Goal: Task Accomplishment & Management: Manage account settings

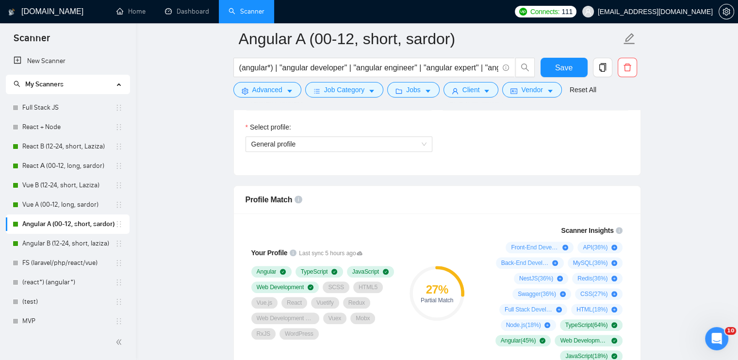
scroll to position [679, 0]
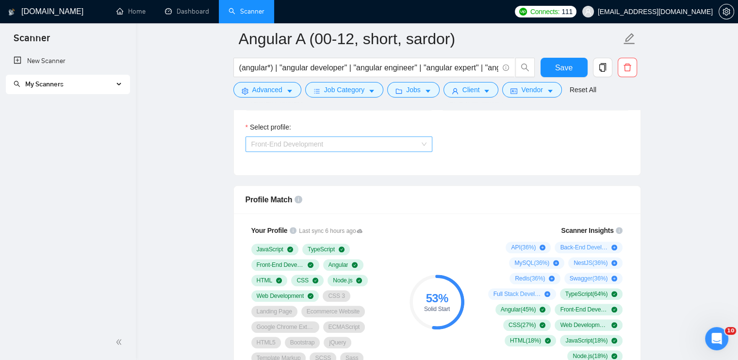
click at [356, 143] on span "Front-End Development" at bounding box center [338, 144] width 175 height 15
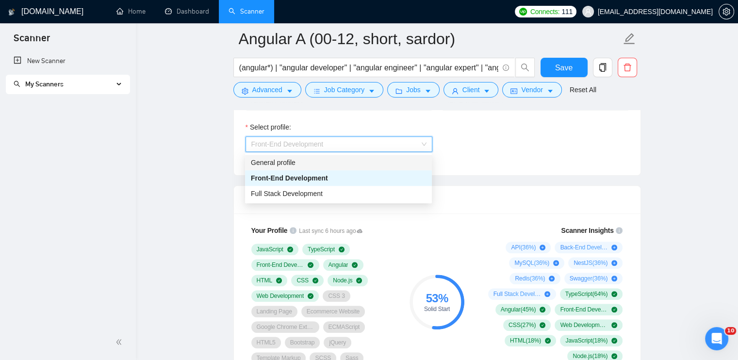
click at [331, 164] on div "General profile" at bounding box center [338, 162] width 175 height 11
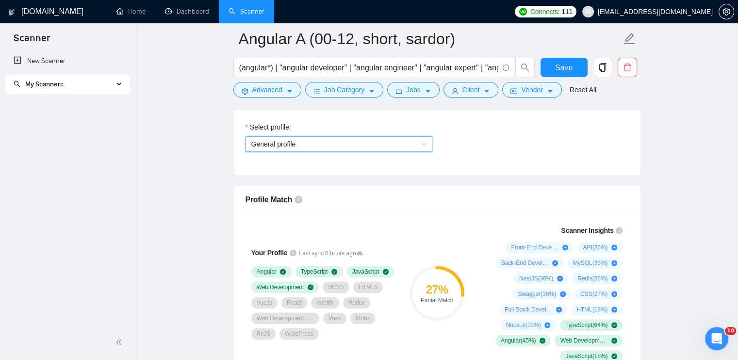
click at [327, 146] on span "General profile" at bounding box center [338, 144] width 175 height 15
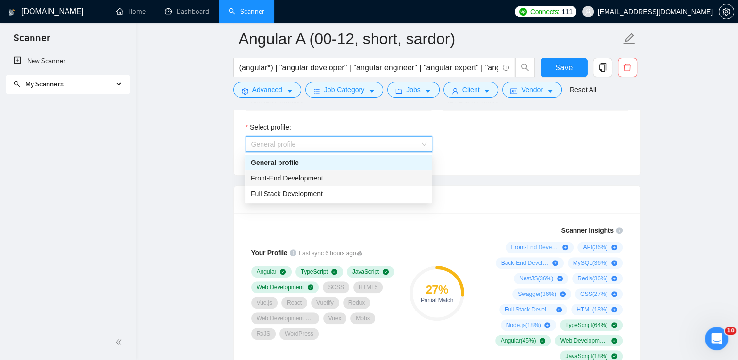
click at [322, 181] on span "Front-End Development" at bounding box center [287, 178] width 72 height 8
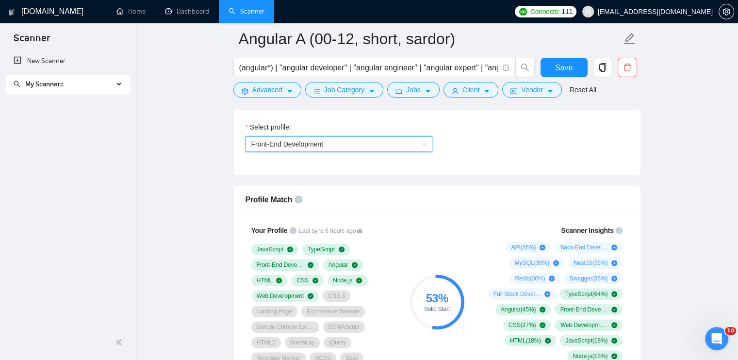
click at [317, 147] on span "Front-End Development" at bounding box center [287, 144] width 72 height 8
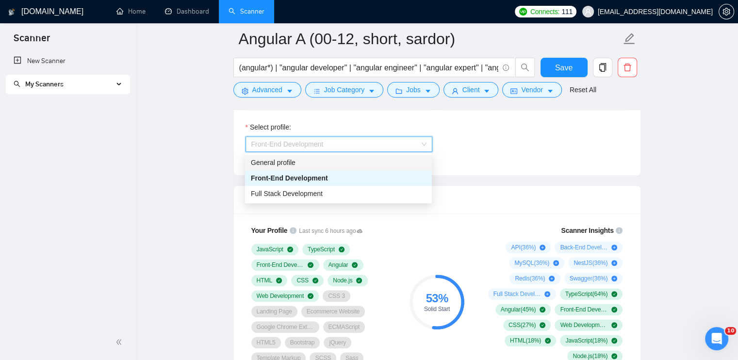
click at [318, 159] on div "General profile" at bounding box center [338, 162] width 175 height 11
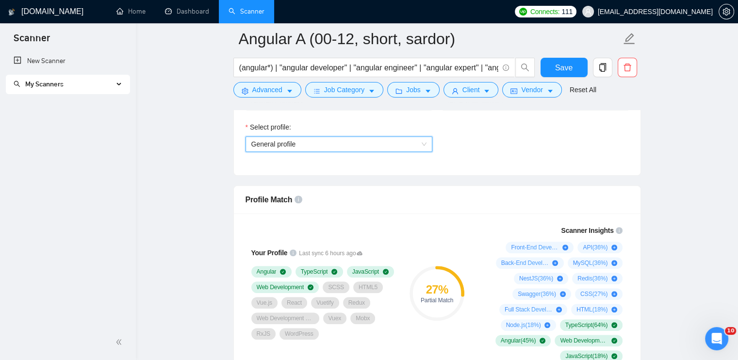
click at [98, 87] on span "My Scanners" at bounding box center [64, 84] width 100 height 19
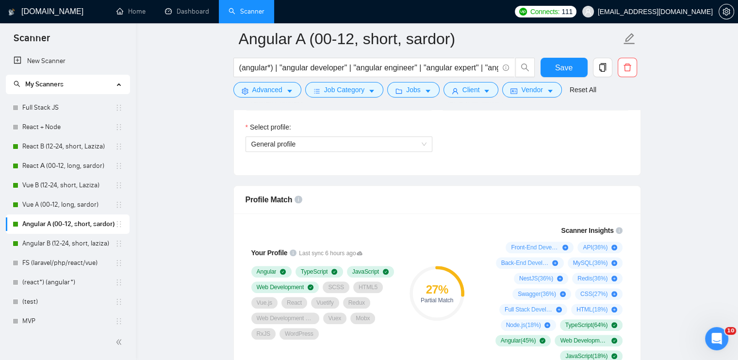
drag, startPoint x: 56, startPoint y: 148, endPoint x: 396, endPoint y: 291, distance: 368.6
click at [56, 148] on link "React B (12-24, short, Laziza)" at bounding box center [68, 146] width 93 height 19
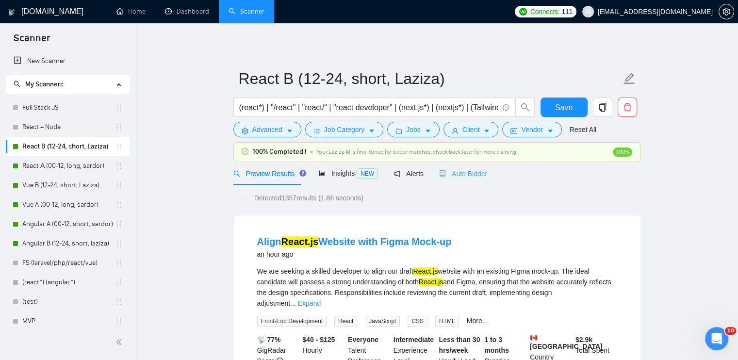
click at [462, 179] on div "Auto Bidder" at bounding box center [463, 173] width 48 height 23
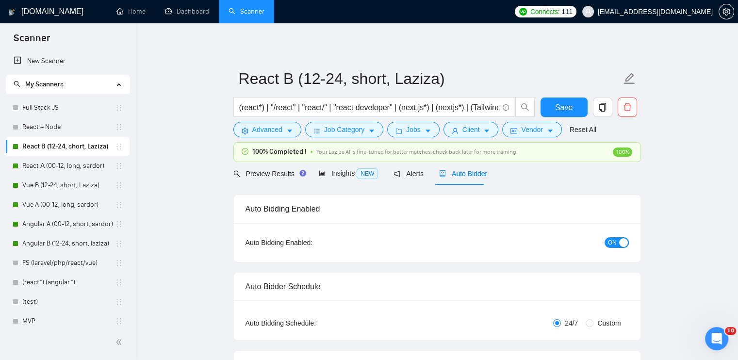
checkbox input "true"
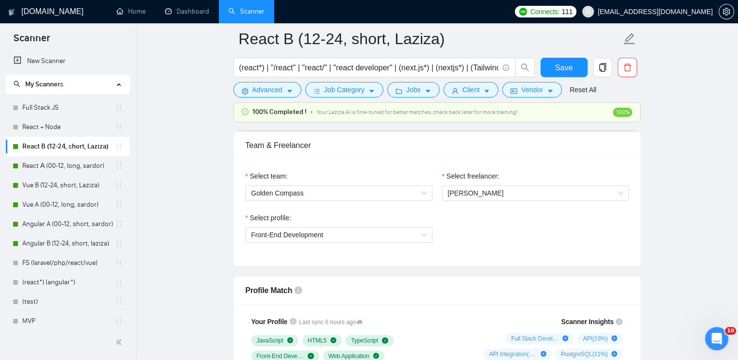
scroll to position [534, 0]
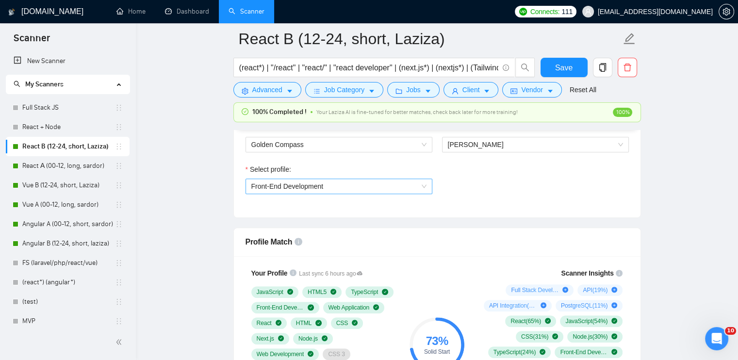
click at [296, 187] on span "Front-End Development" at bounding box center [287, 186] width 72 height 8
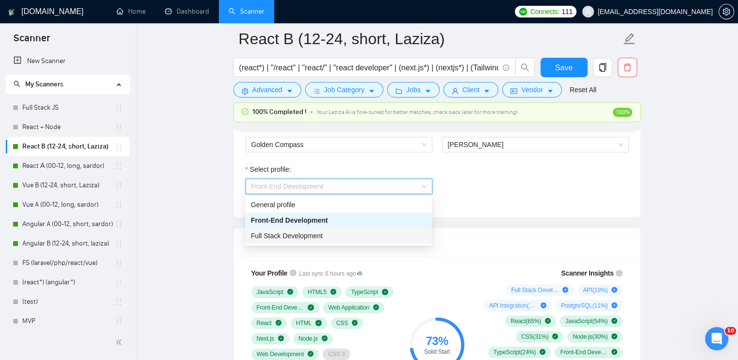
click at [293, 234] on span "Full Stack Development" at bounding box center [287, 236] width 72 height 8
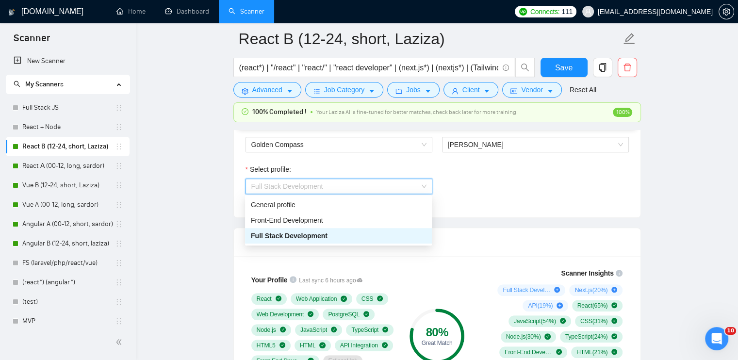
click at [285, 187] on span "Full Stack Development" at bounding box center [287, 186] width 72 height 8
click at [291, 204] on div "General profile" at bounding box center [338, 204] width 175 height 11
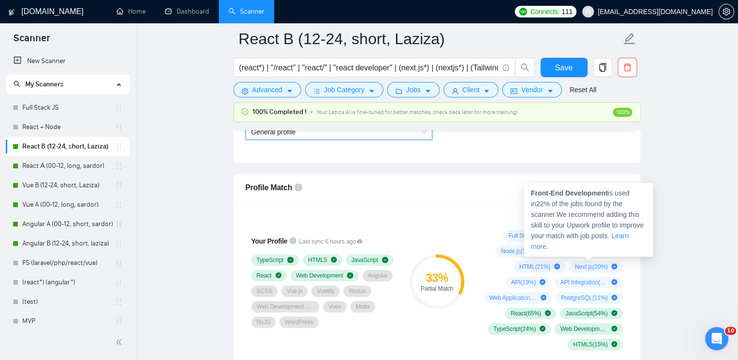
scroll to position [631, 0]
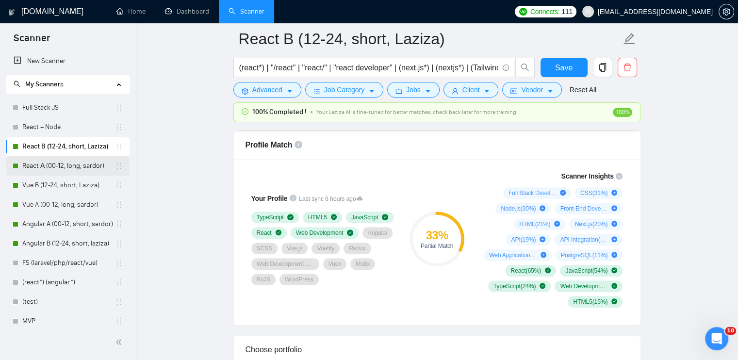
click at [34, 165] on link "React А (00-12, long, sardor)" at bounding box center [68, 165] width 93 height 19
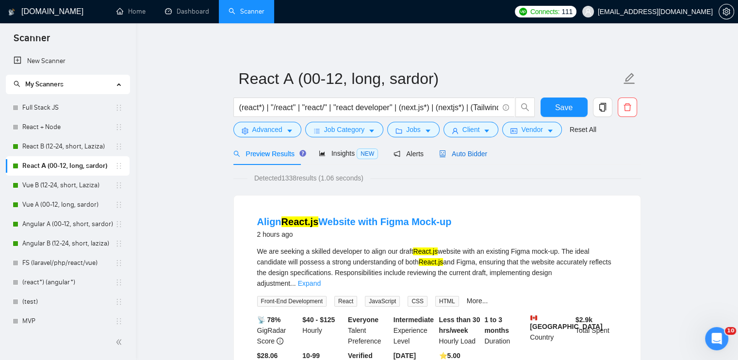
click at [468, 152] on span "Auto Bidder" at bounding box center [463, 154] width 48 height 8
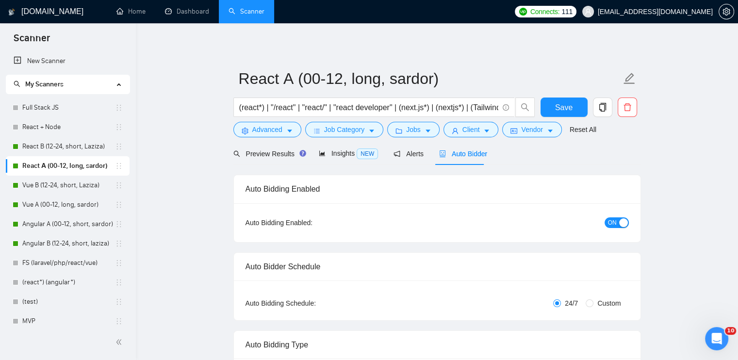
checkbox input "true"
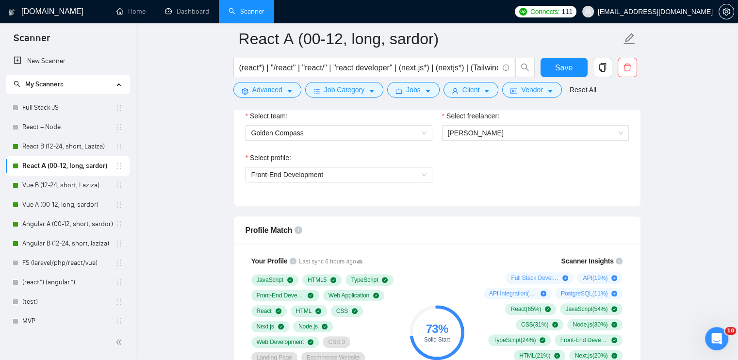
scroll to position [534, 0]
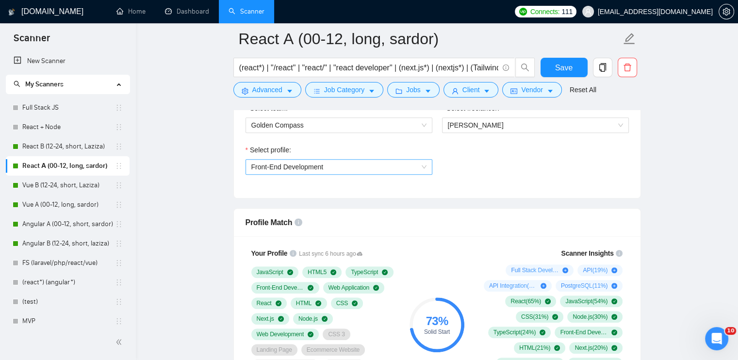
click at [351, 172] on span "Front-End Development" at bounding box center [338, 167] width 175 height 15
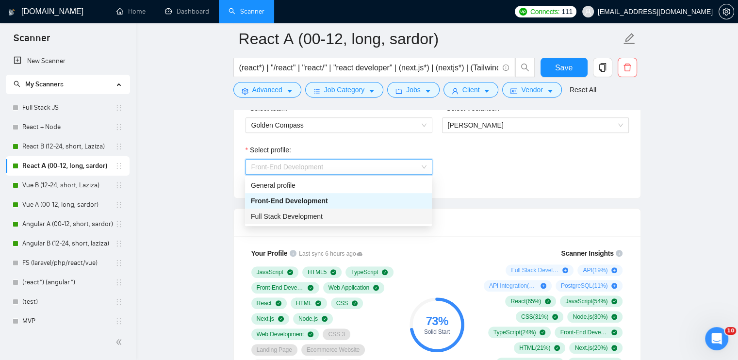
click at [338, 217] on div "Full Stack Development" at bounding box center [338, 216] width 175 height 11
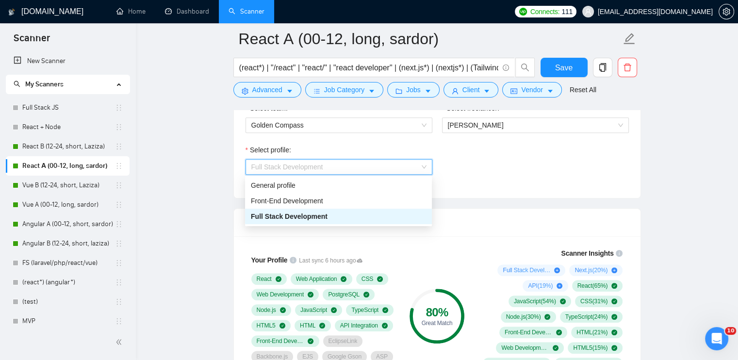
click at [299, 167] on span "Full Stack Development" at bounding box center [287, 167] width 72 height 8
click at [298, 185] on div "General profile" at bounding box center [338, 185] width 175 height 11
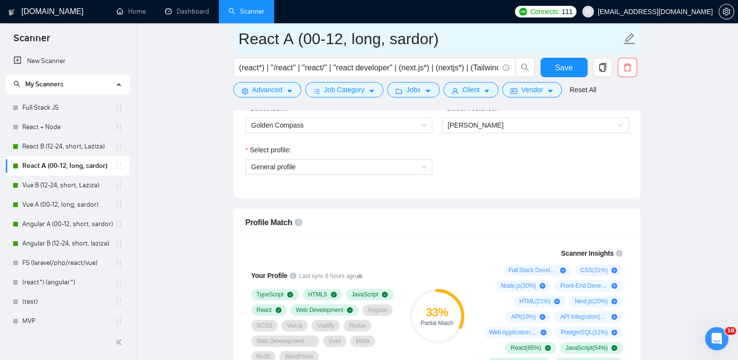
drag, startPoint x: 88, startPoint y: 186, endPoint x: 408, endPoint y: 54, distance: 345.7
click at [88, 186] on link "Vue B (12-24, short, Laziza)" at bounding box center [68, 185] width 93 height 19
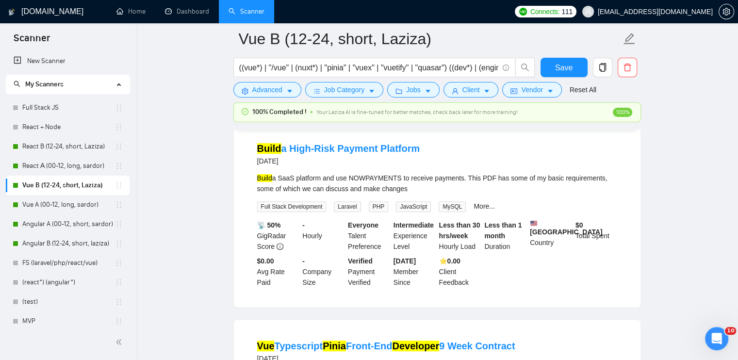
scroll to position [49, 0]
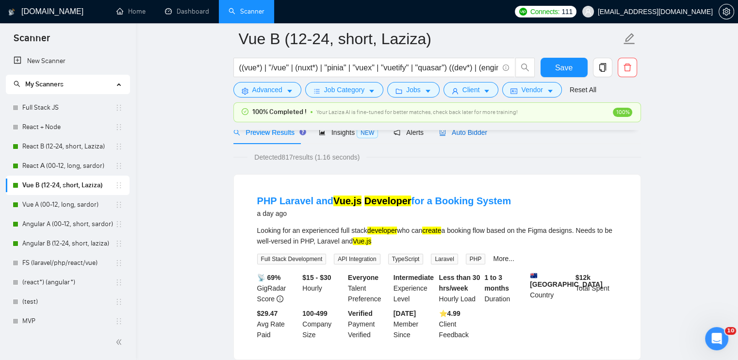
click at [482, 133] on span "Auto Bidder" at bounding box center [463, 133] width 48 height 8
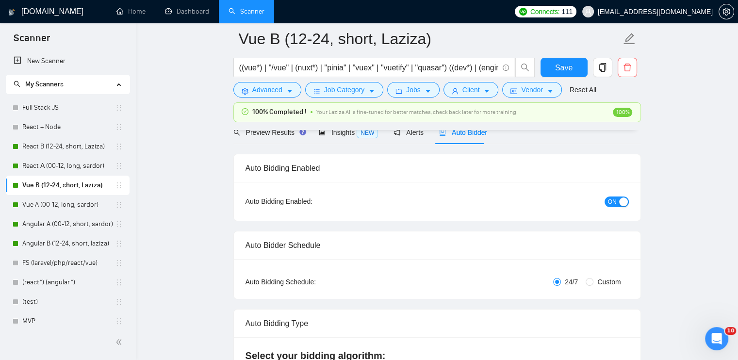
checkbox input "true"
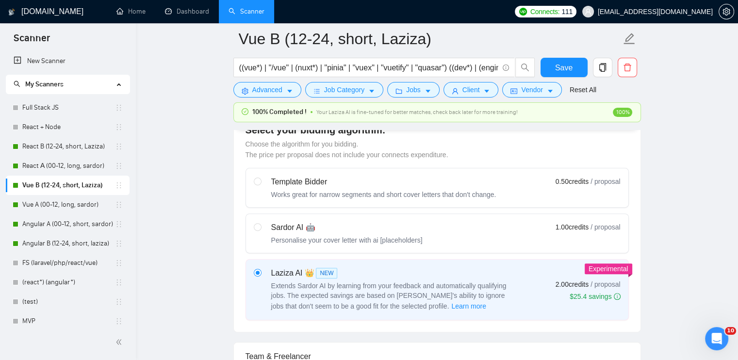
scroll to position [437, 0]
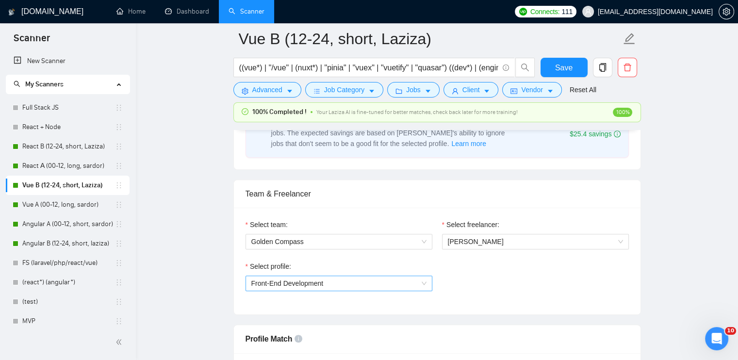
click at [320, 280] on span "Front-End Development" at bounding box center [287, 284] width 72 height 8
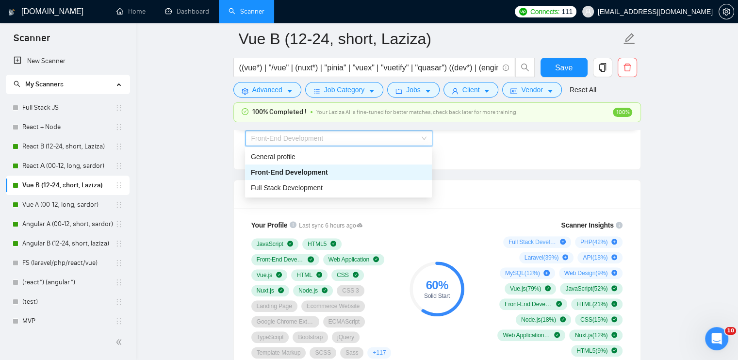
scroll to position [582, 0]
click at [264, 191] on span "Full Stack Development" at bounding box center [287, 187] width 72 height 8
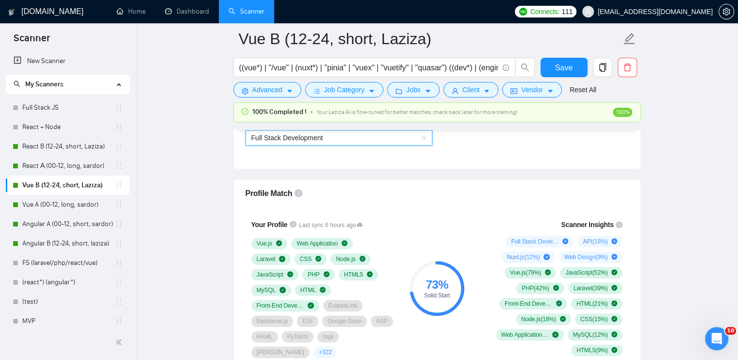
click at [321, 142] on span "Full Stack Development" at bounding box center [338, 138] width 175 height 15
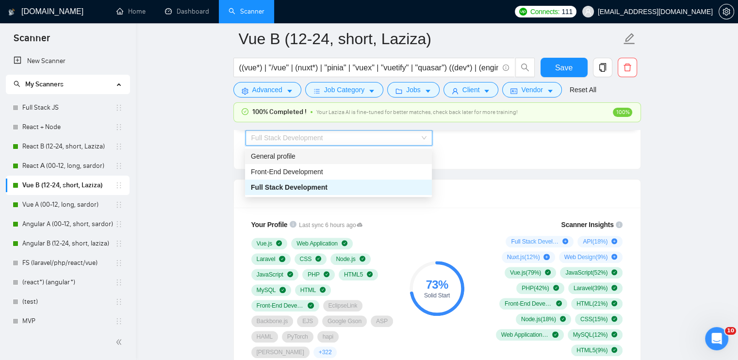
click at [318, 157] on div "General profile" at bounding box center [338, 156] width 175 height 11
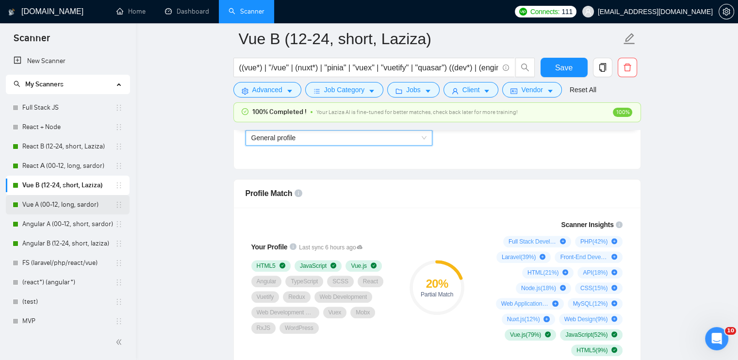
click at [45, 205] on link "Vue A (00-12, long, sardor)" at bounding box center [68, 204] width 93 height 19
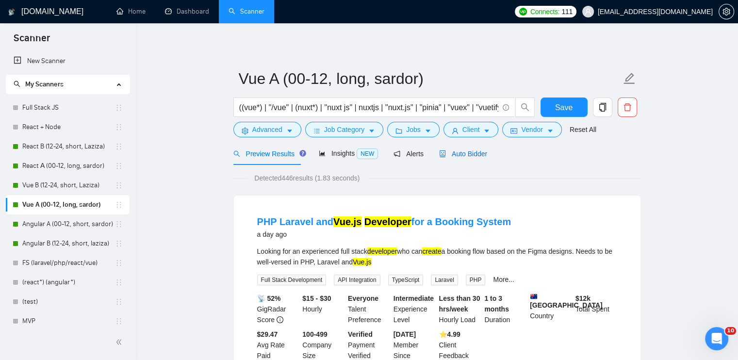
click at [453, 151] on span "Auto Bidder" at bounding box center [463, 154] width 48 height 8
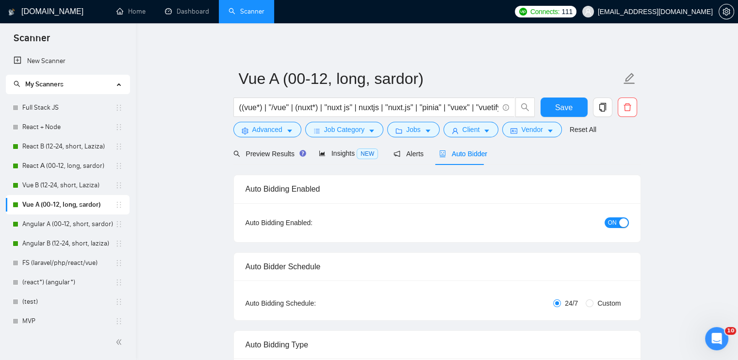
radio input "false"
radio input "true"
checkbox input "true"
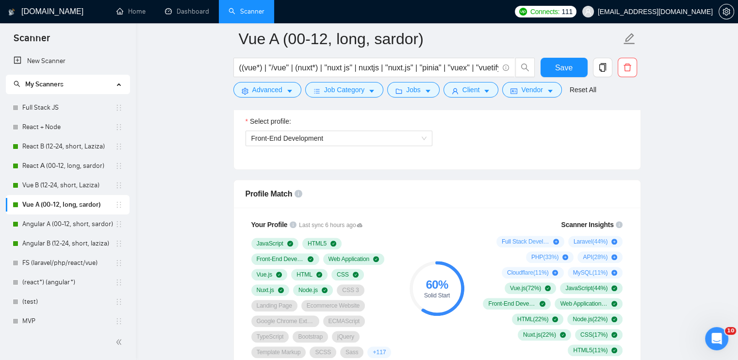
scroll to position [679, 0]
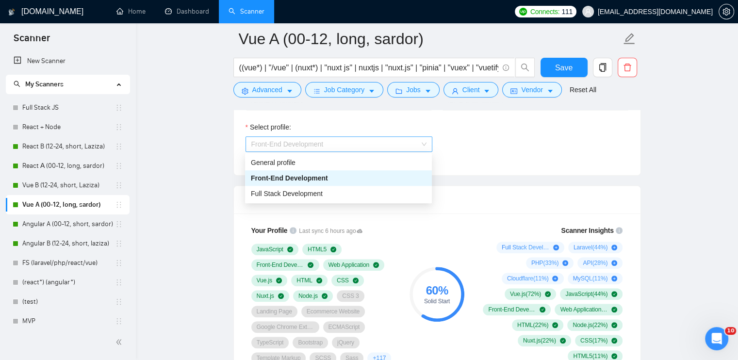
click at [316, 141] on span "Front-End Development" at bounding box center [287, 144] width 72 height 8
click at [310, 193] on span "Full Stack Development" at bounding box center [287, 194] width 72 height 8
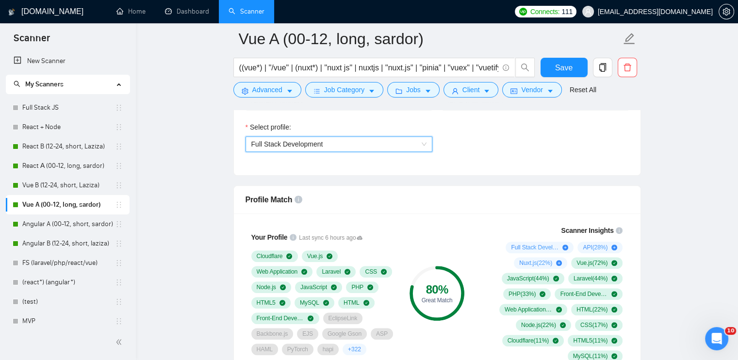
click at [314, 146] on span "Full Stack Development" at bounding box center [287, 144] width 72 height 8
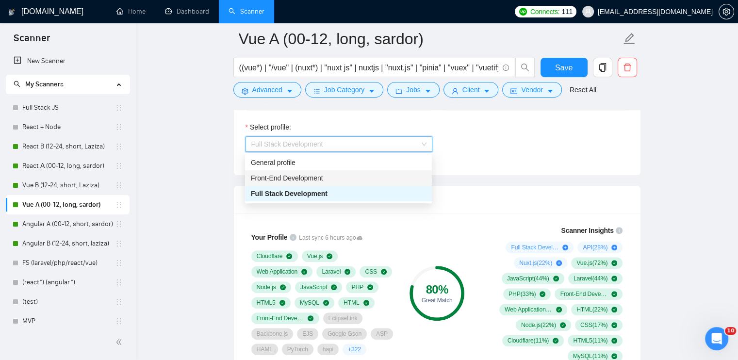
click at [309, 181] on span "Front-End Development" at bounding box center [287, 178] width 72 height 8
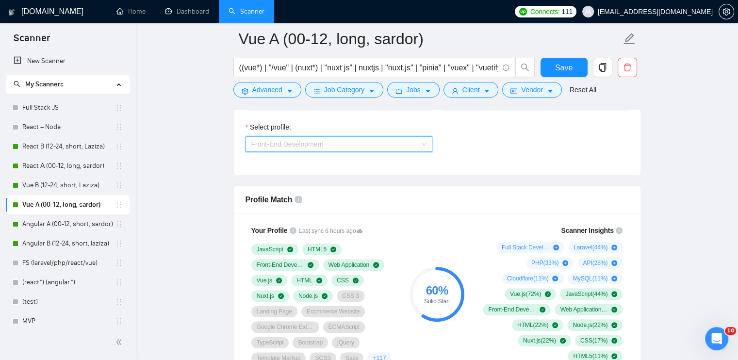
click at [313, 142] on span "Front-End Development" at bounding box center [287, 144] width 72 height 8
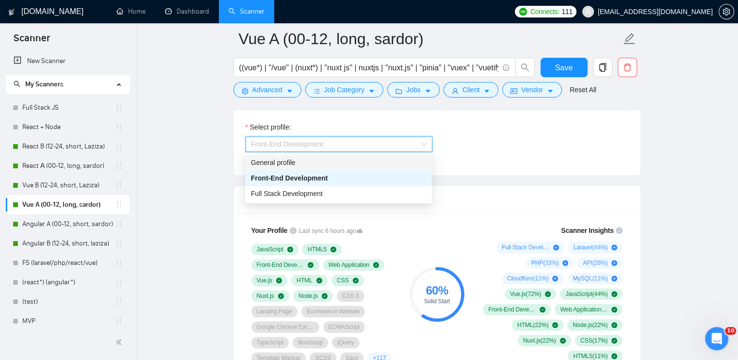
click at [307, 160] on div "General profile" at bounding box center [338, 162] width 175 height 11
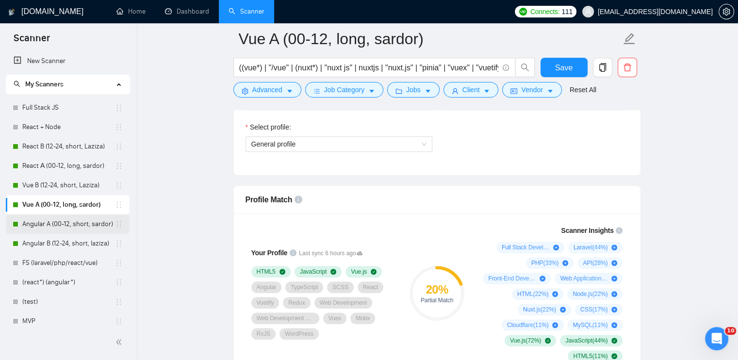
click at [47, 224] on link "Angular A (00-12, short, sardor)" at bounding box center [68, 223] width 93 height 19
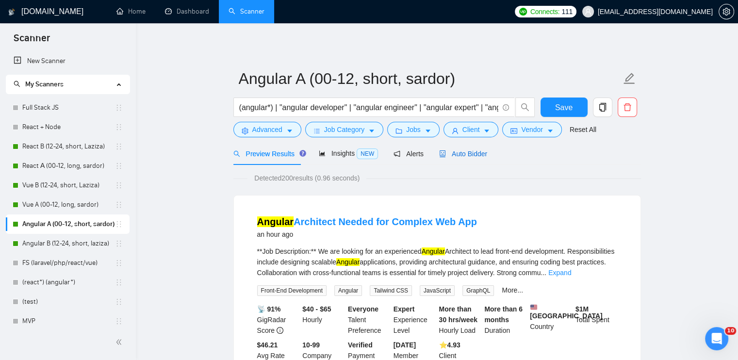
click at [456, 150] on span "Auto Bidder" at bounding box center [463, 154] width 48 height 8
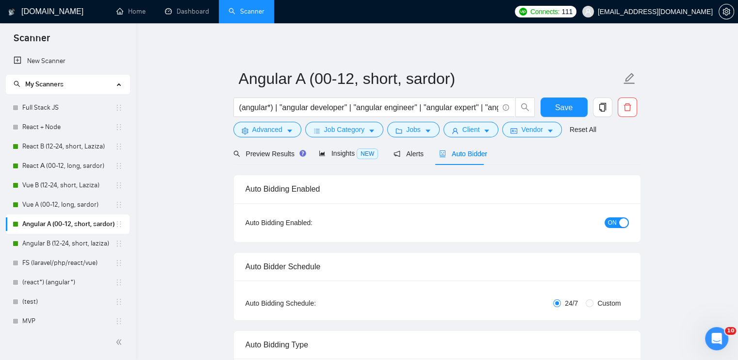
radio input "false"
radio input "true"
checkbox input "true"
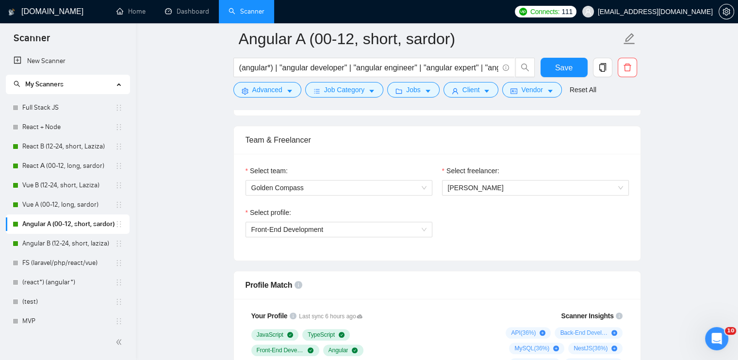
scroll to position [631, 0]
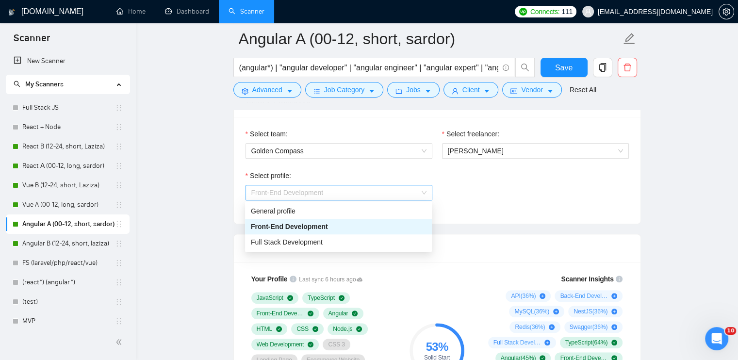
click at [314, 194] on span "Front-End Development" at bounding box center [287, 193] width 72 height 8
click at [328, 242] on div "Full Stack Development" at bounding box center [338, 242] width 175 height 11
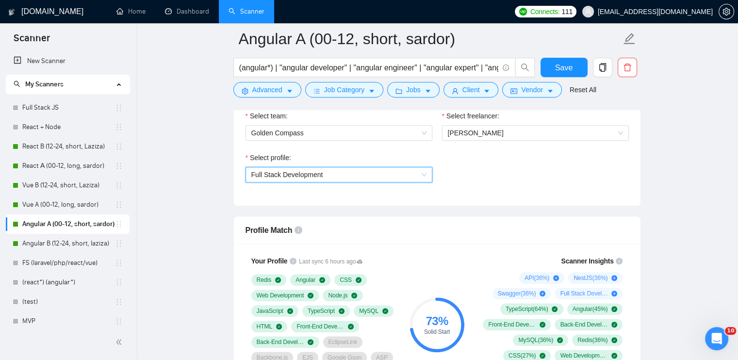
scroll to position [679, 0]
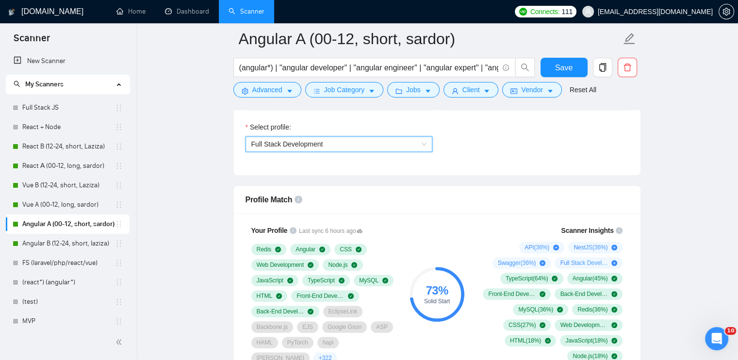
click at [320, 141] on span "Full Stack Development" at bounding box center [287, 144] width 72 height 8
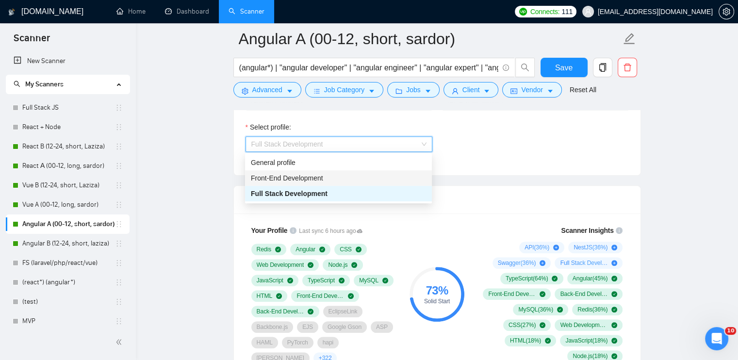
click at [318, 178] on span "Front-End Development" at bounding box center [287, 178] width 72 height 8
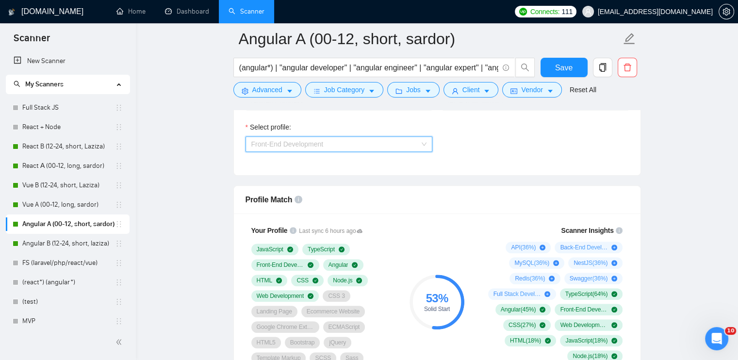
click at [305, 142] on span "Front-End Development" at bounding box center [287, 144] width 72 height 8
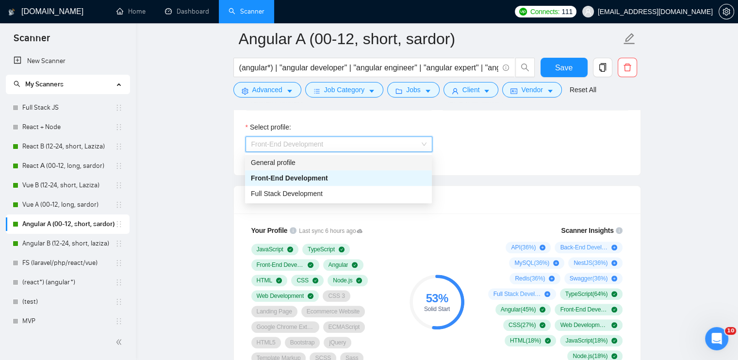
click at [292, 165] on div "General profile" at bounding box center [338, 162] width 175 height 11
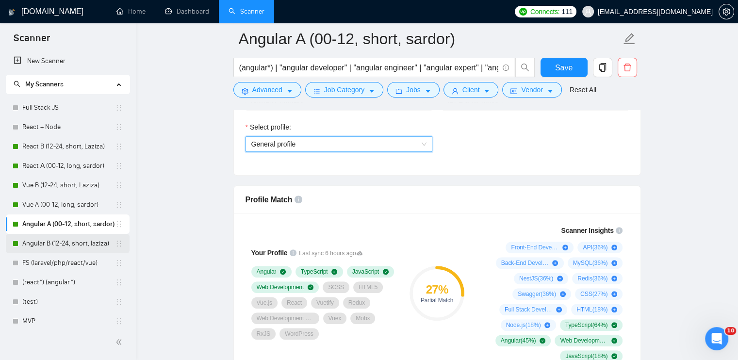
click at [49, 238] on link "Angular B (12-24, short, laziza)" at bounding box center [68, 243] width 93 height 19
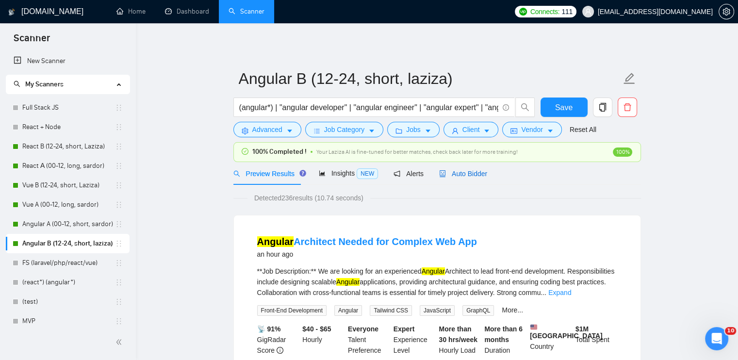
click at [458, 170] on span "Auto Bidder" at bounding box center [463, 174] width 48 height 8
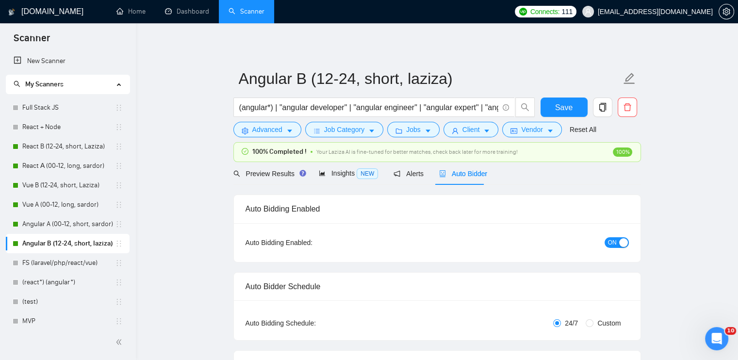
checkbox input "true"
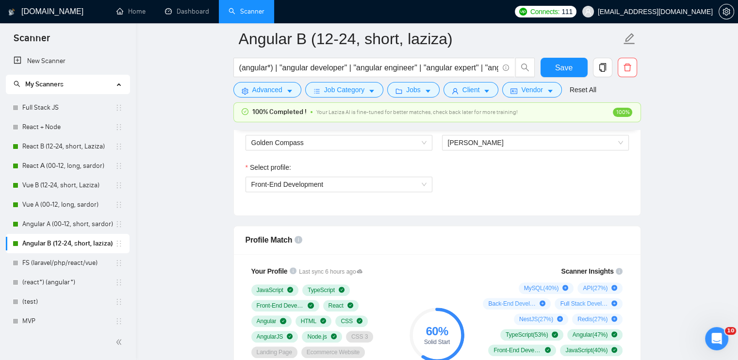
scroll to position [534, 0]
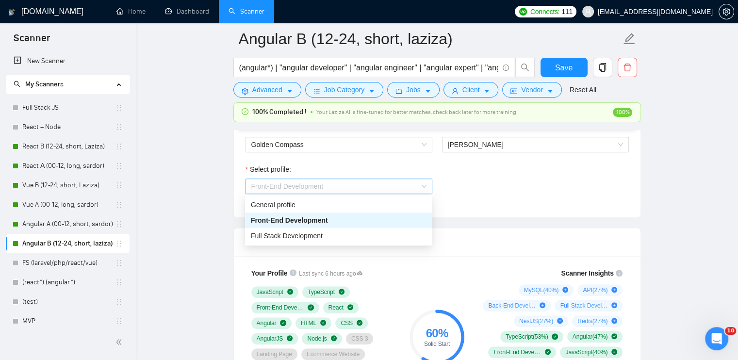
click at [334, 186] on span "Front-End Development" at bounding box center [338, 186] width 175 height 15
click at [331, 237] on div "Full Stack Development" at bounding box center [338, 236] width 175 height 11
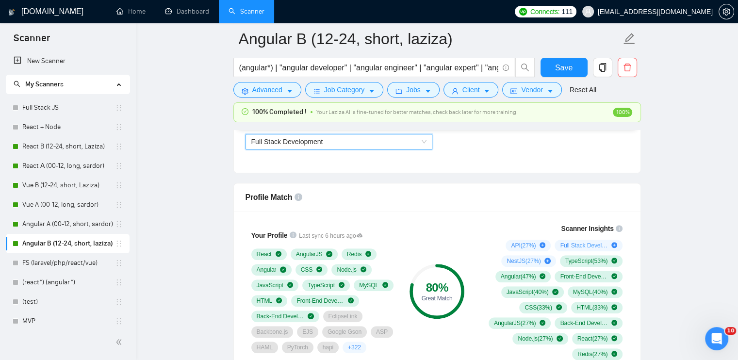
scroll to position [582, 0]
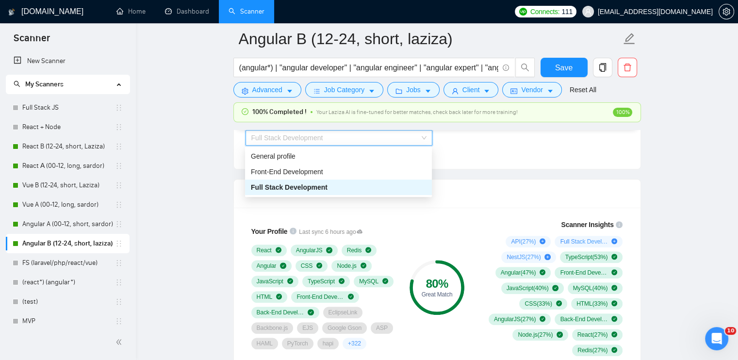
click at [313, 139] on span "Full Stack Development" at bounding box center [287, 138] width 72 height 8
click at [300, 153] on div "General profile" at bounding box center [338, 156] width 175 height 11
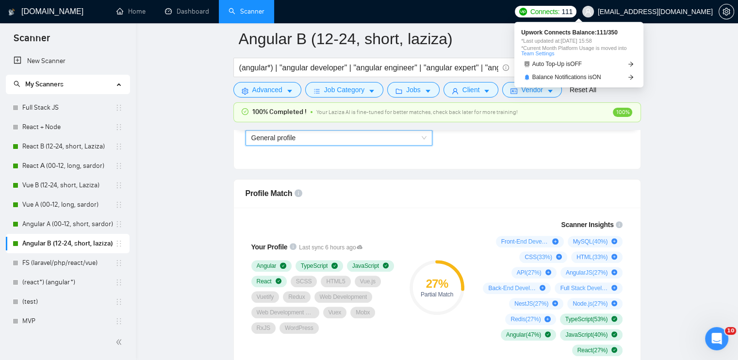
click at [527, 8] on img at bounding box center [523, 12] width 8 height 8
